Goal: Navigation & Orientation: Find specific page/section

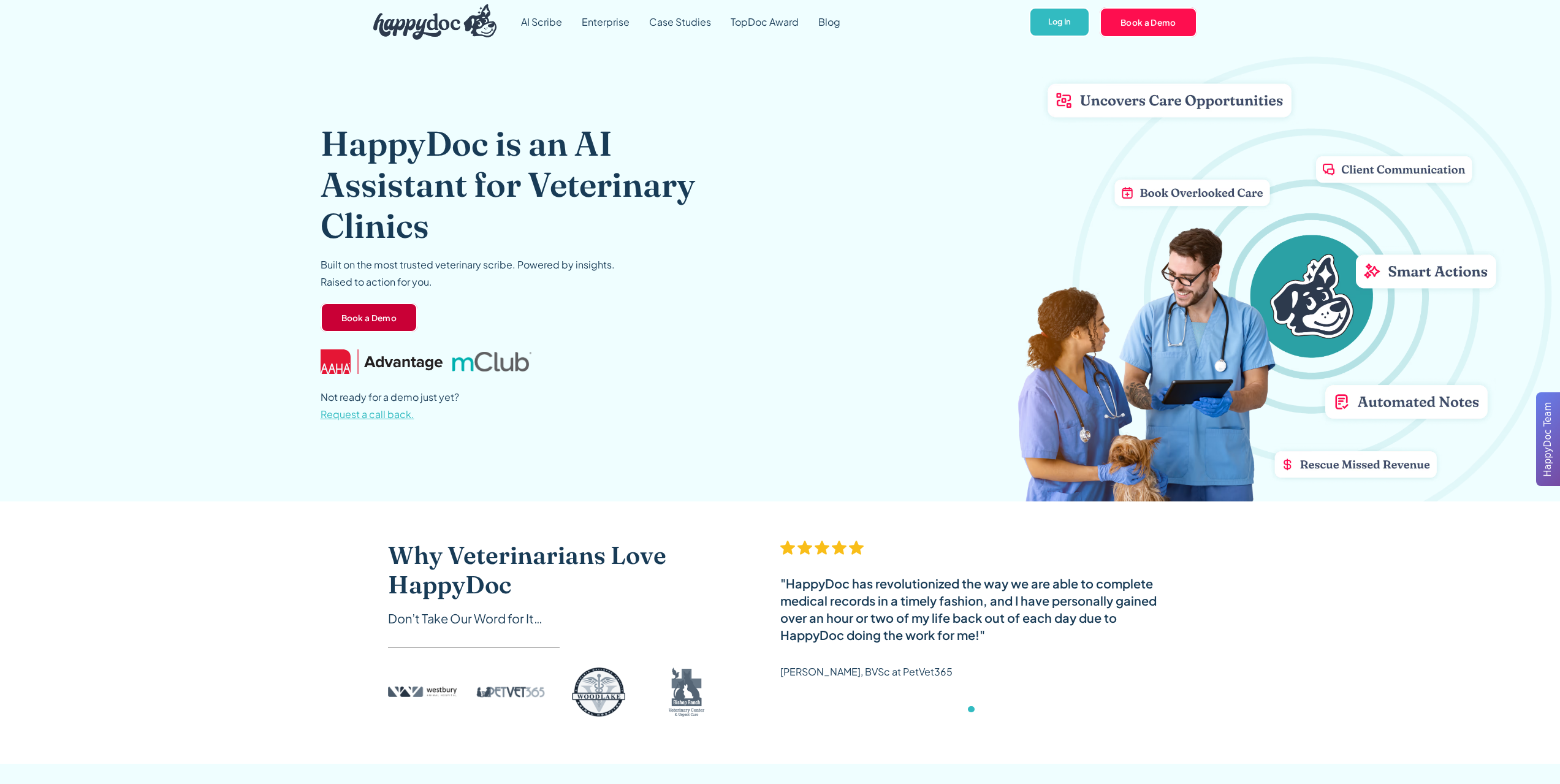
click at [353, 315] on link "Book a Demo" at bounding box center [369, 317] width 97 height 29
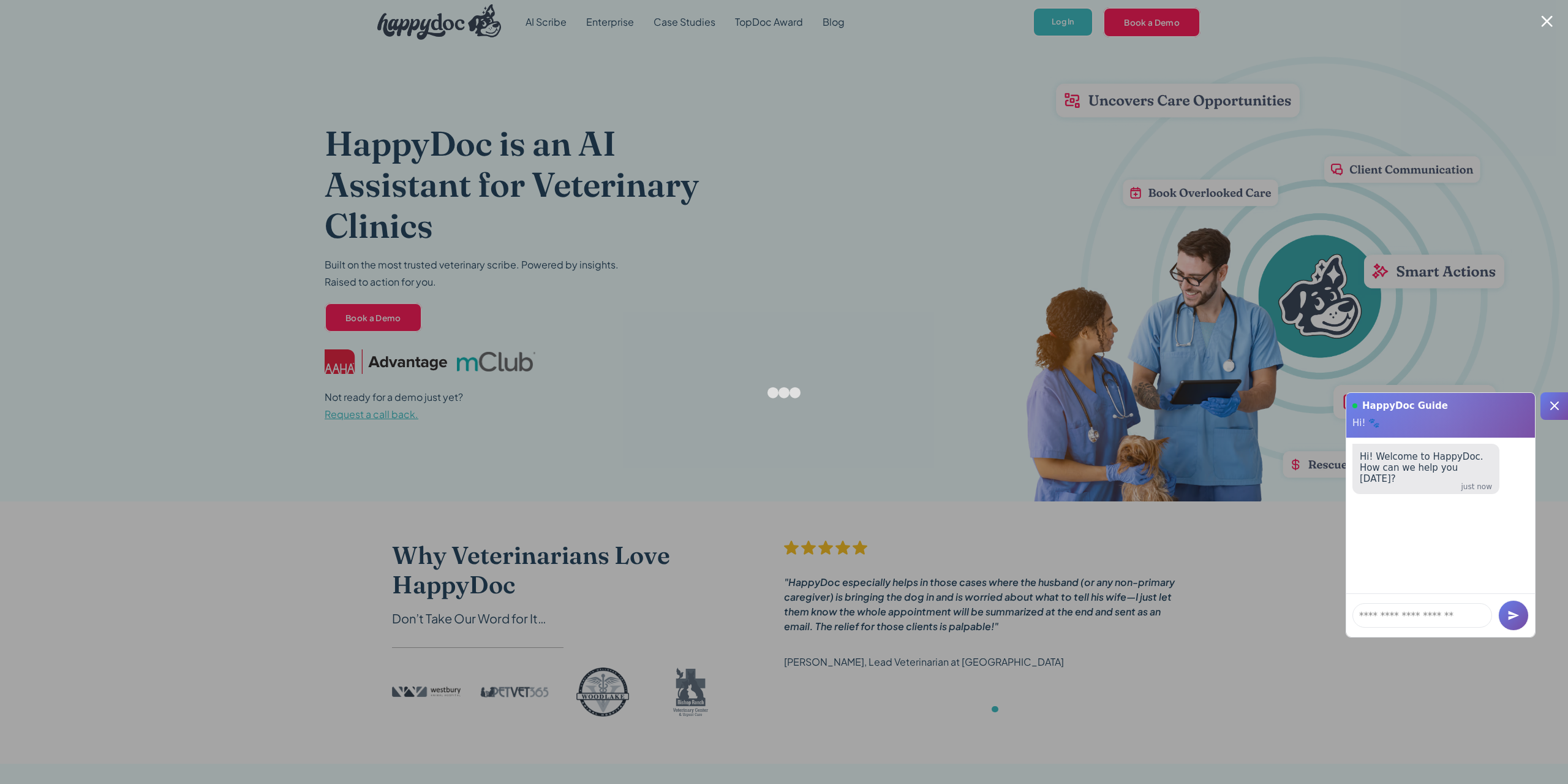
click at [1552, 402] on icon at bounding box center [1554, 406] width 9 height 9
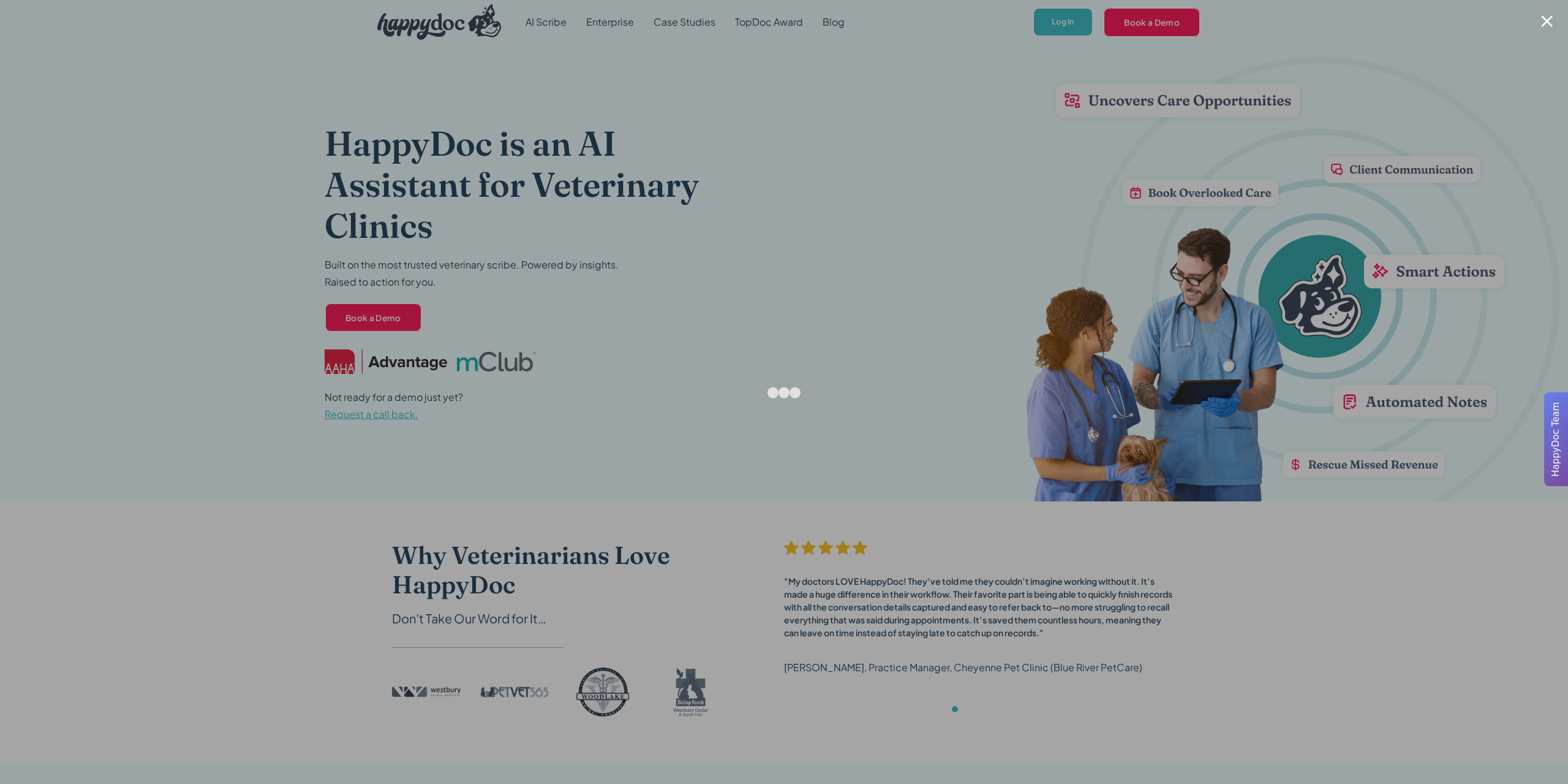
click at [855, 117] on div at bounding box center [784, 392] width 1568 height 784
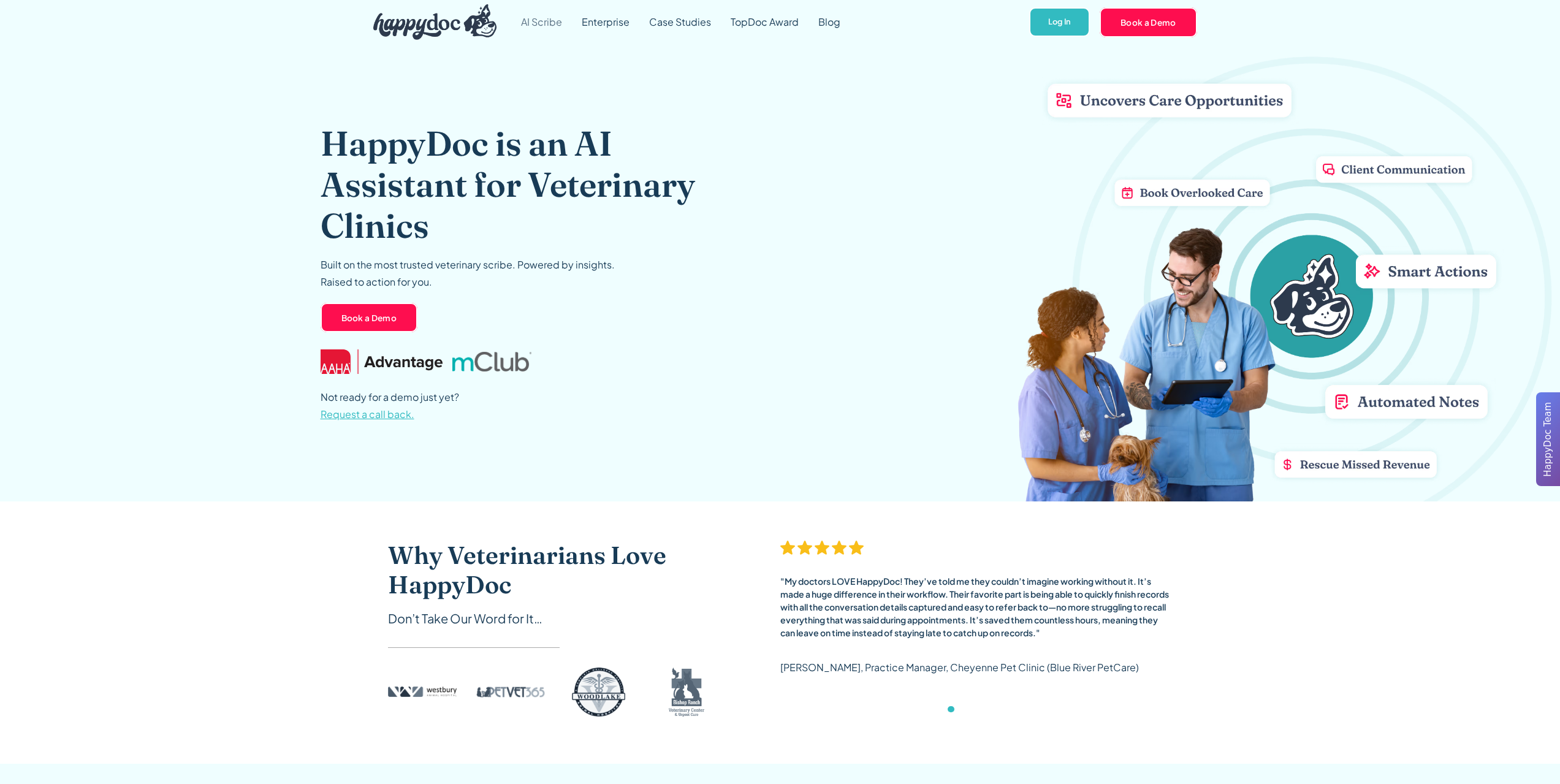
click at [549, 23] on link "AI Scribe" at bounding box center [541, 22] width 60 height 44
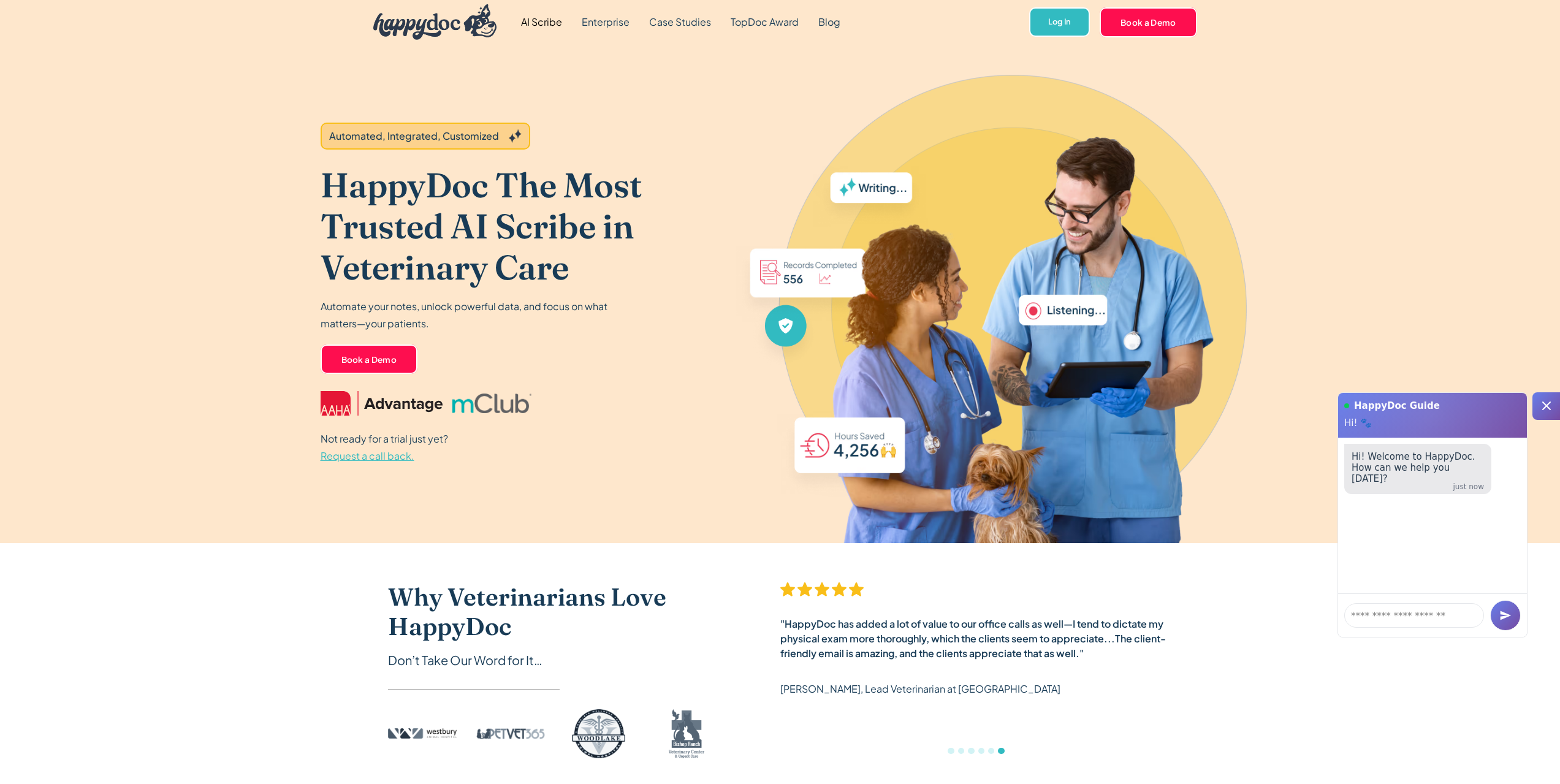
click at [442, 19] on img "home" at bounding box center [435, 22] width 124 height 35
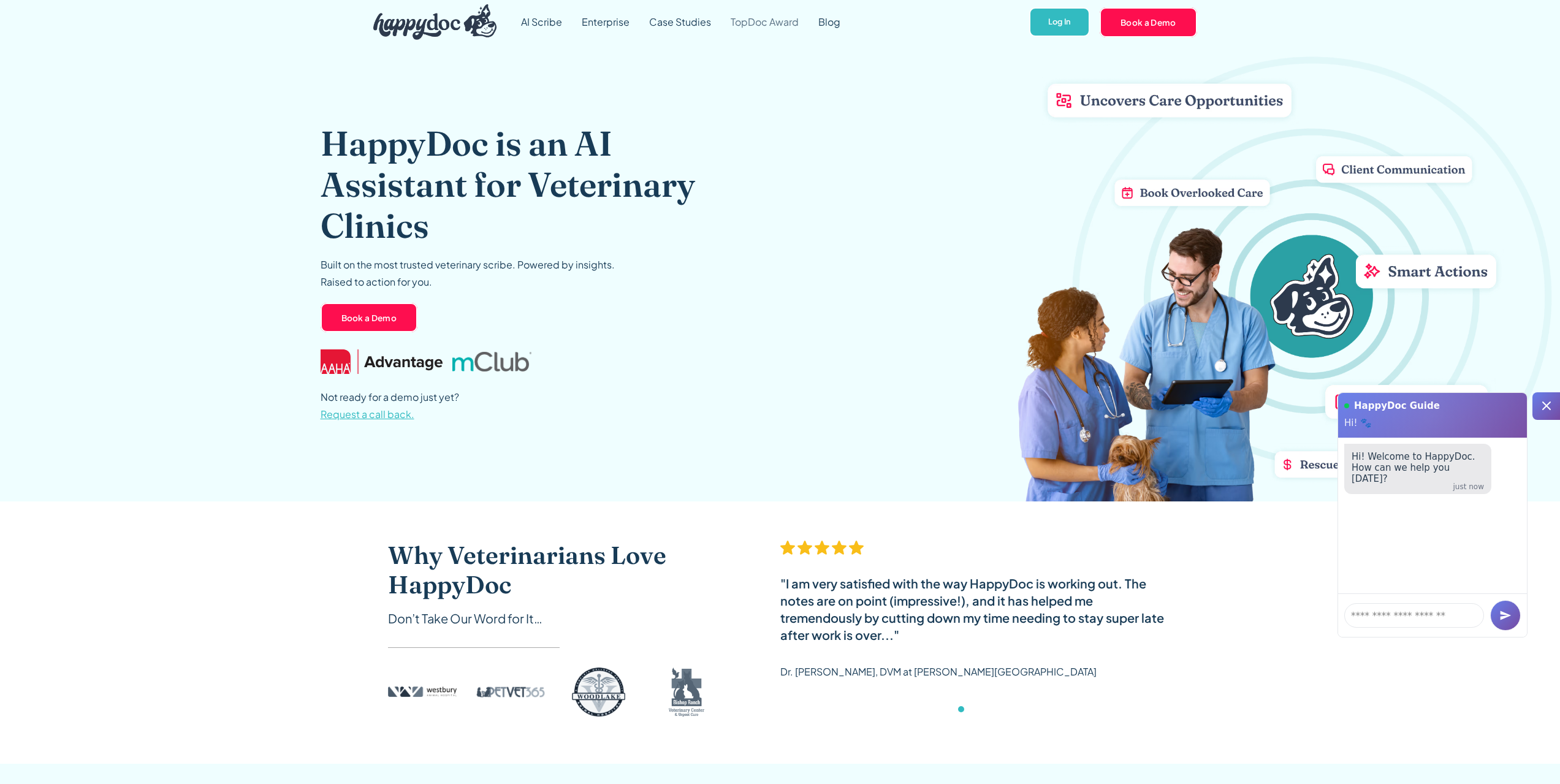
click at [759, 28] on link "TopDoc Award" at bounding box center [764, 22] width 88 height 44
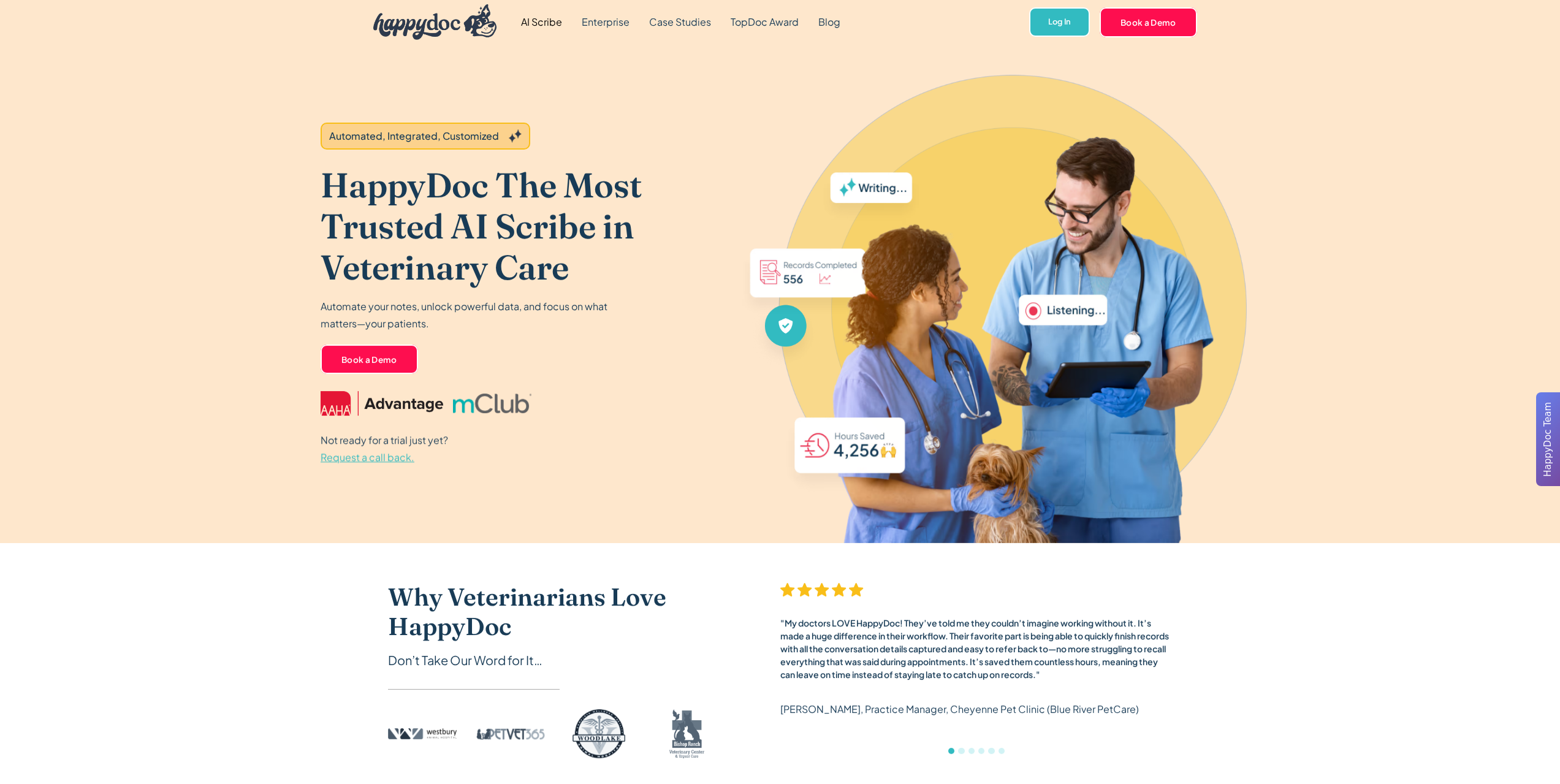
click at [444, 23] on img "home" at bounding box center [435, 22] width 124 height 35
